Goal: Task Accomplishment & Management: Manage account settings

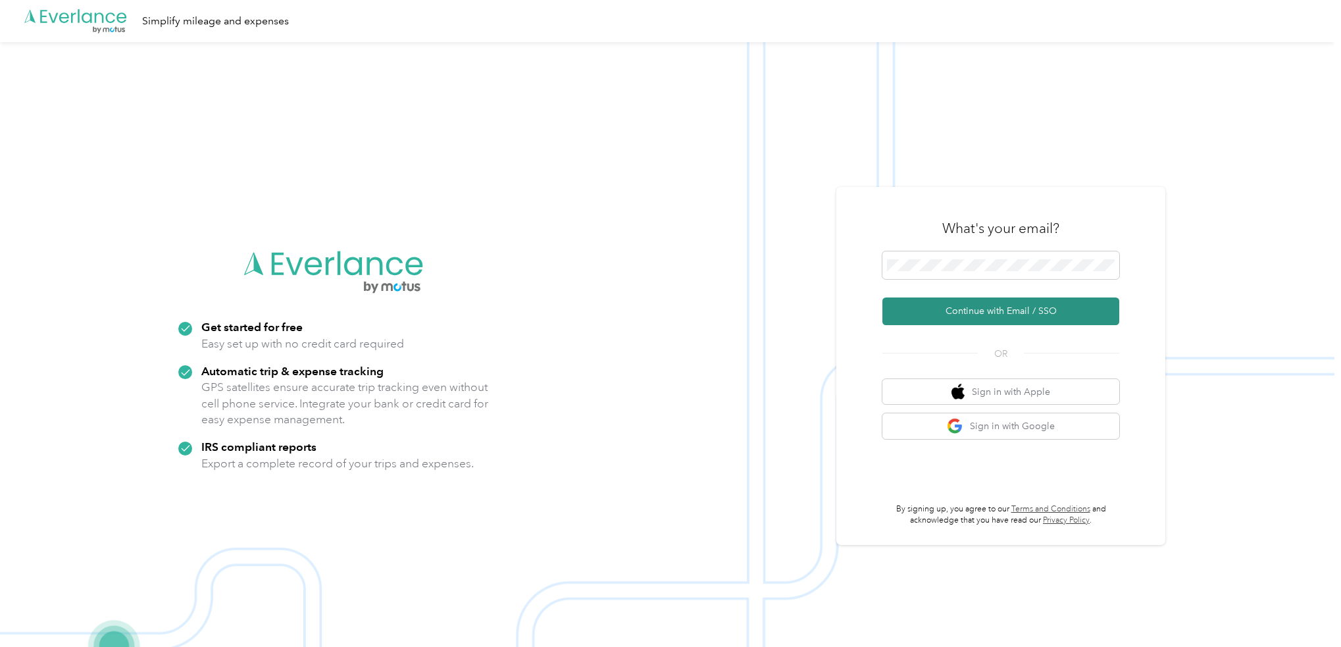
click at [979, 313] on button "Continue with Email / SSO" at bounding box center [1000, 311] width 237 height 28
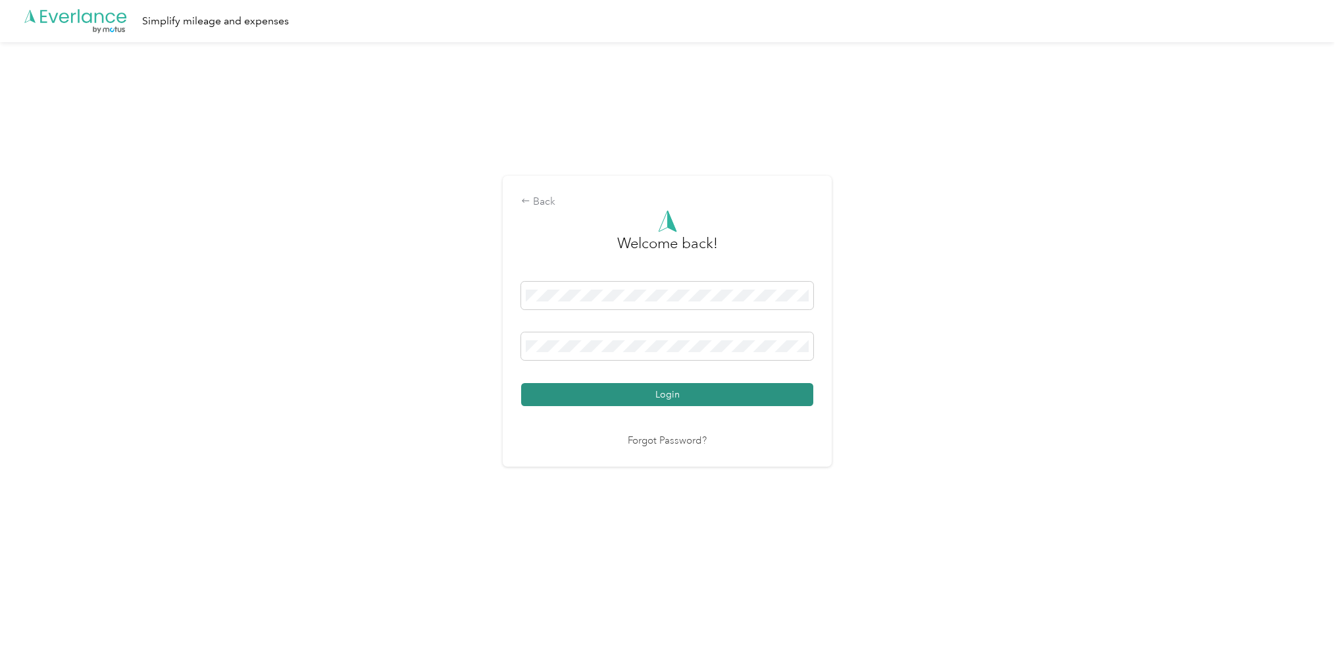
click at [617, 393] on button "Login" at bounding box center [667, 394] width 292 height 23
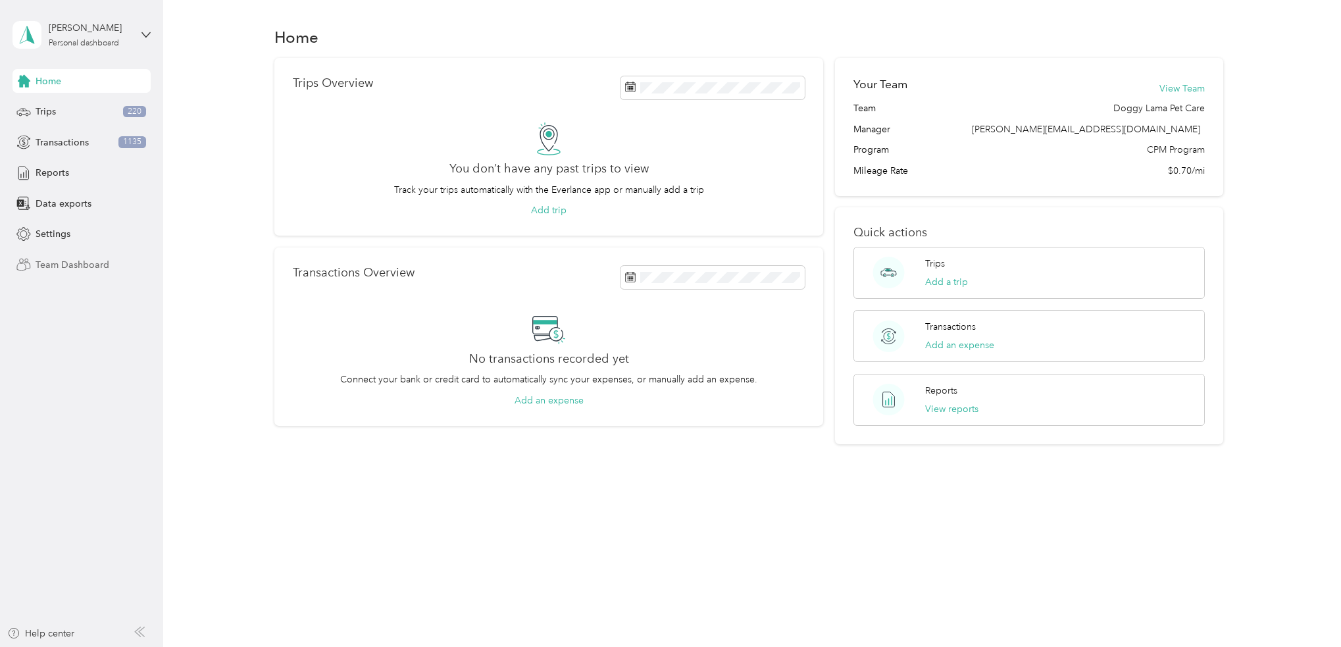
click at [63, 261] on span "Team Dashboard" at bounding box center [73, 265] width 74 height 14
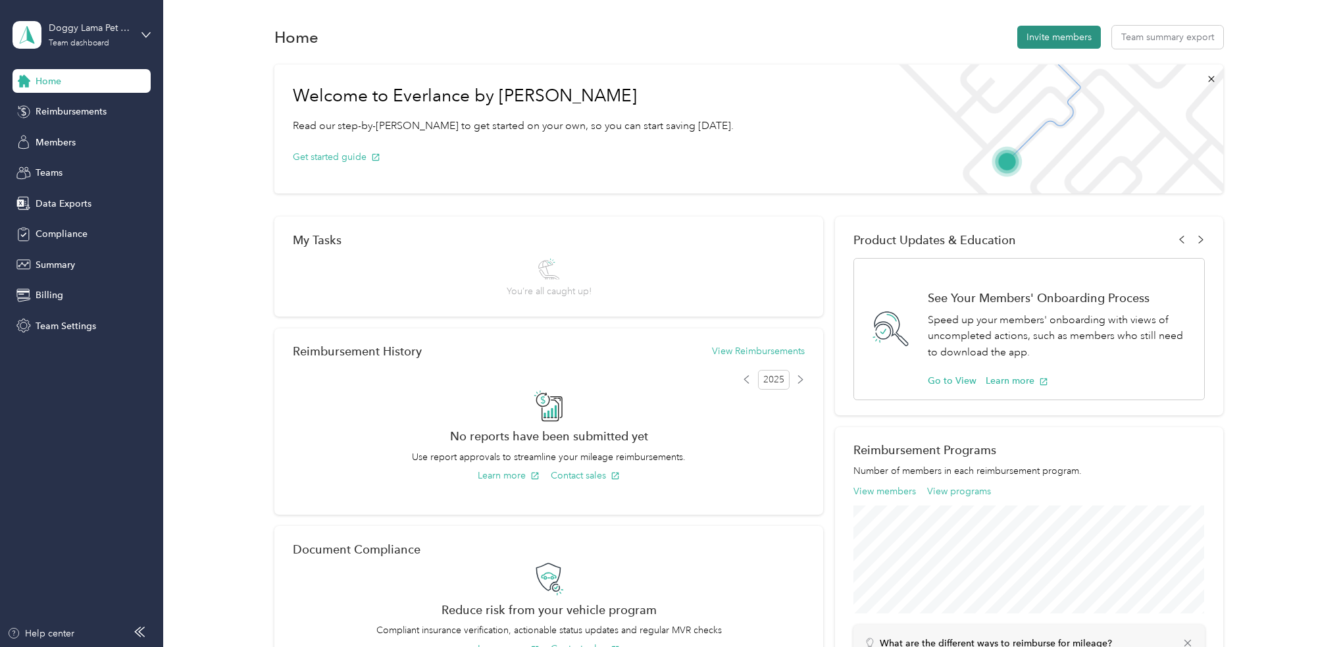
click at [1059, 37] on button "Invite members" at bounding box center [1059, 37] width 84 height 23
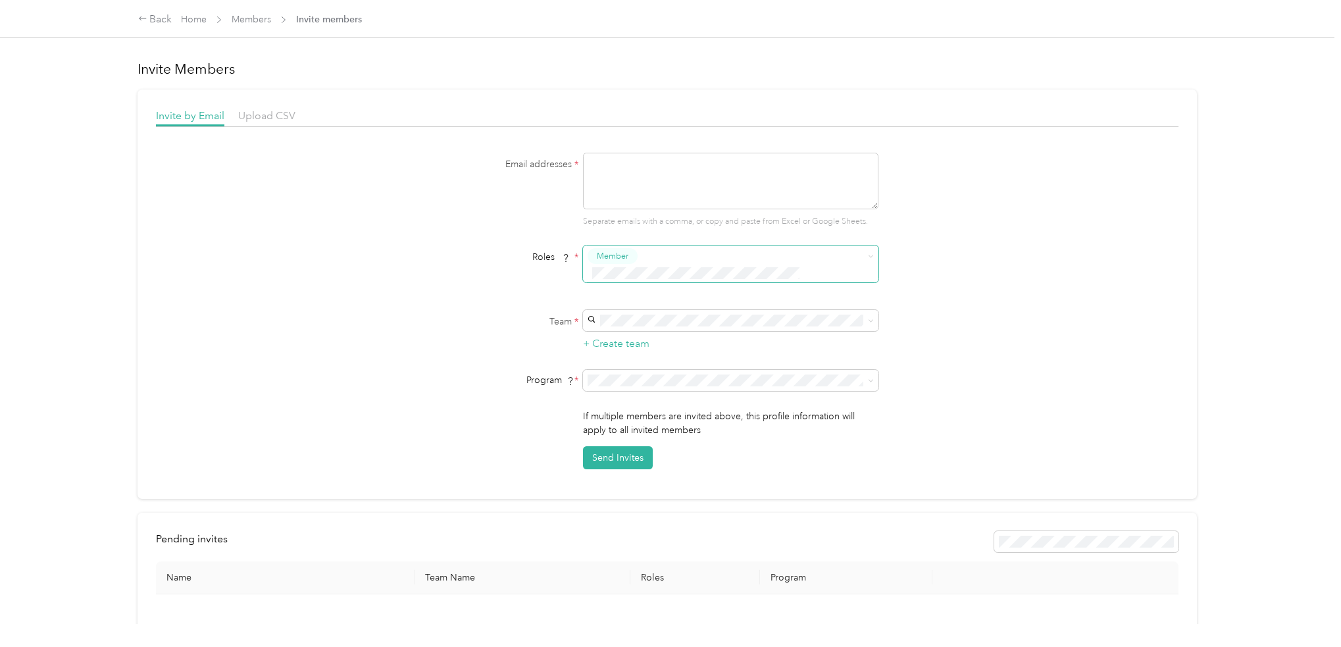
click at [637, 261] on div "Member" at bounding box center [721, 264] width 269 height 32
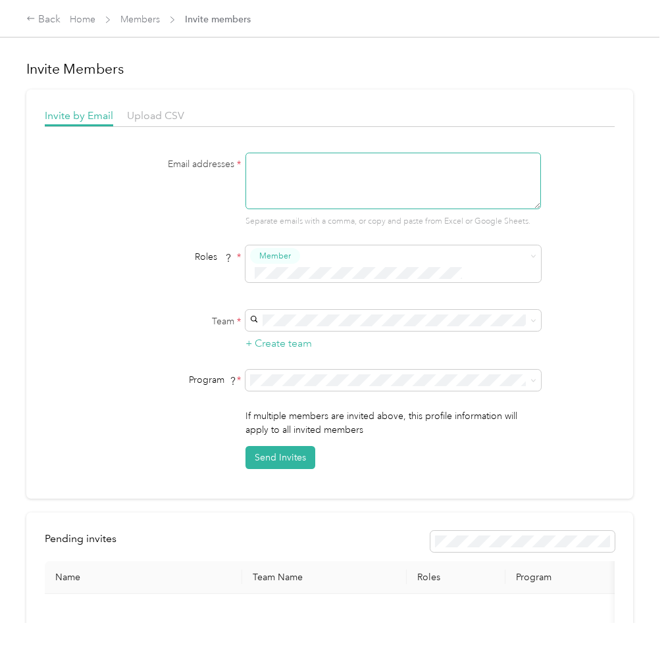
click at [324, 178] on textarea at bounding box center [392, 181] width 295 height 57
paste textarea "[EMAIL_ADDRESS][DOMAIN_NAME]"
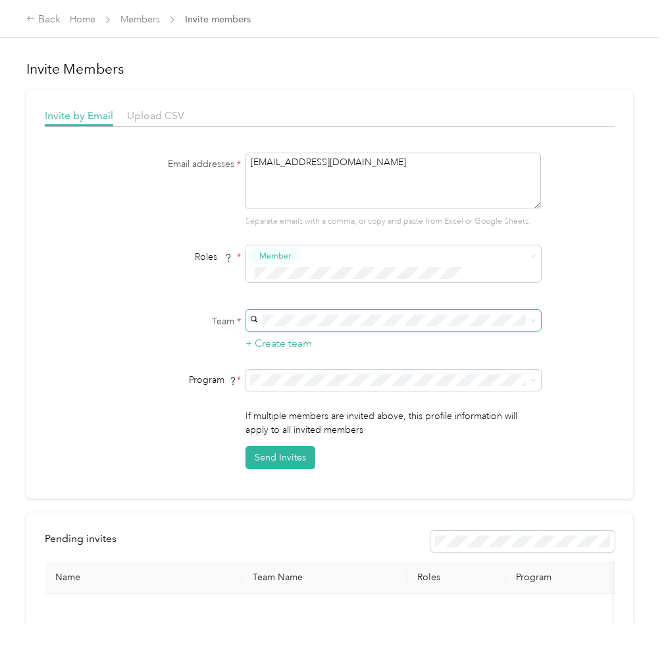
type textarea "[EMAIL_ADDRESS][DOMAIN_NAME]"
click at [356, 312] on span at bounding box center [392, 320] width 295 height 21
click at [355, 326] on span "Doggy Lama Pet Care (Main organization)" at bounding box center [339, 326] width 173 height 11
click at [295, 446] on button "Send Invites" at bounding box center [280, 457] width 70 height 23
